Goal: Transaction & Acquisition: Book appointment/travel/reservation

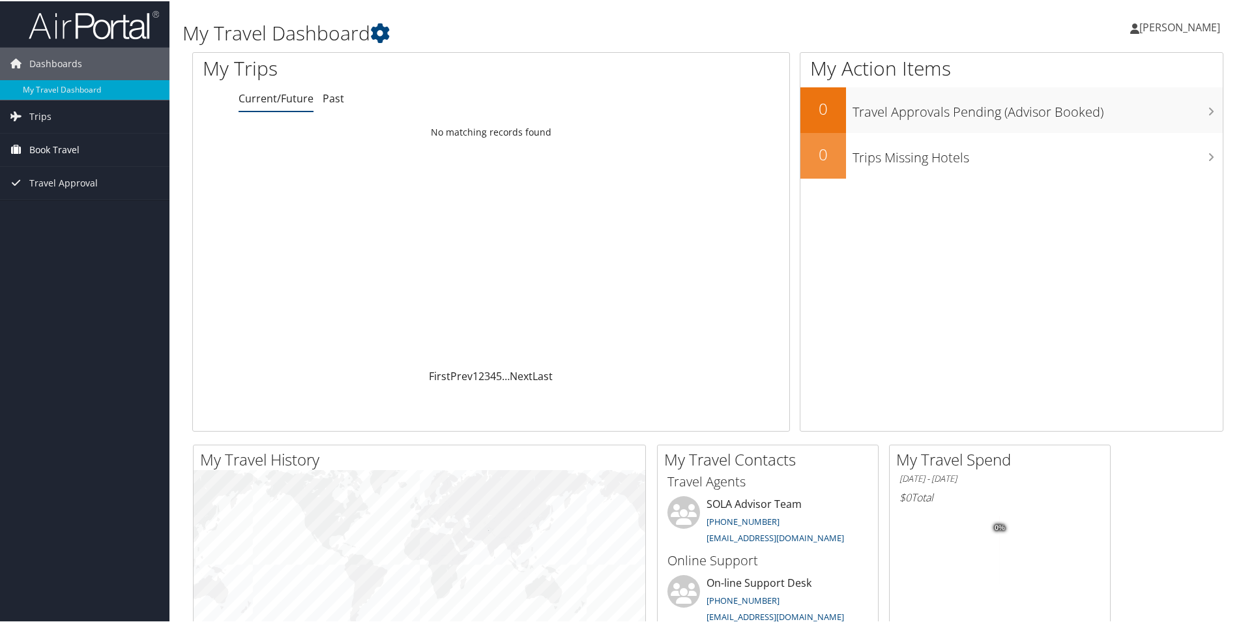
click at [74, 147] on span "Book Travel" at bounding box center [54, 148] width 50 height 33
click at [124, 193] on link "Book/Manage Online Trips" at bounding box center [84, 194] width 169 height 20
